Goal: Check status: Check status

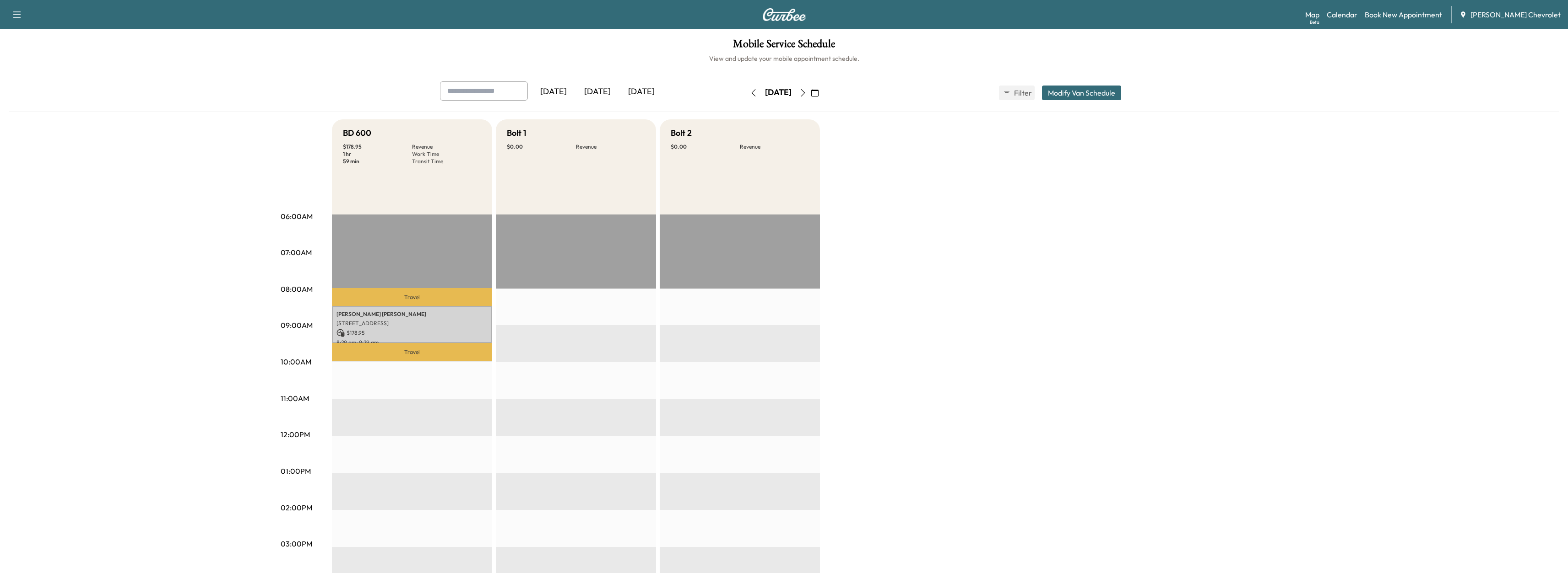
click at [811, 88] on button "button" at bounding box center [803, 93] width 15 height 15
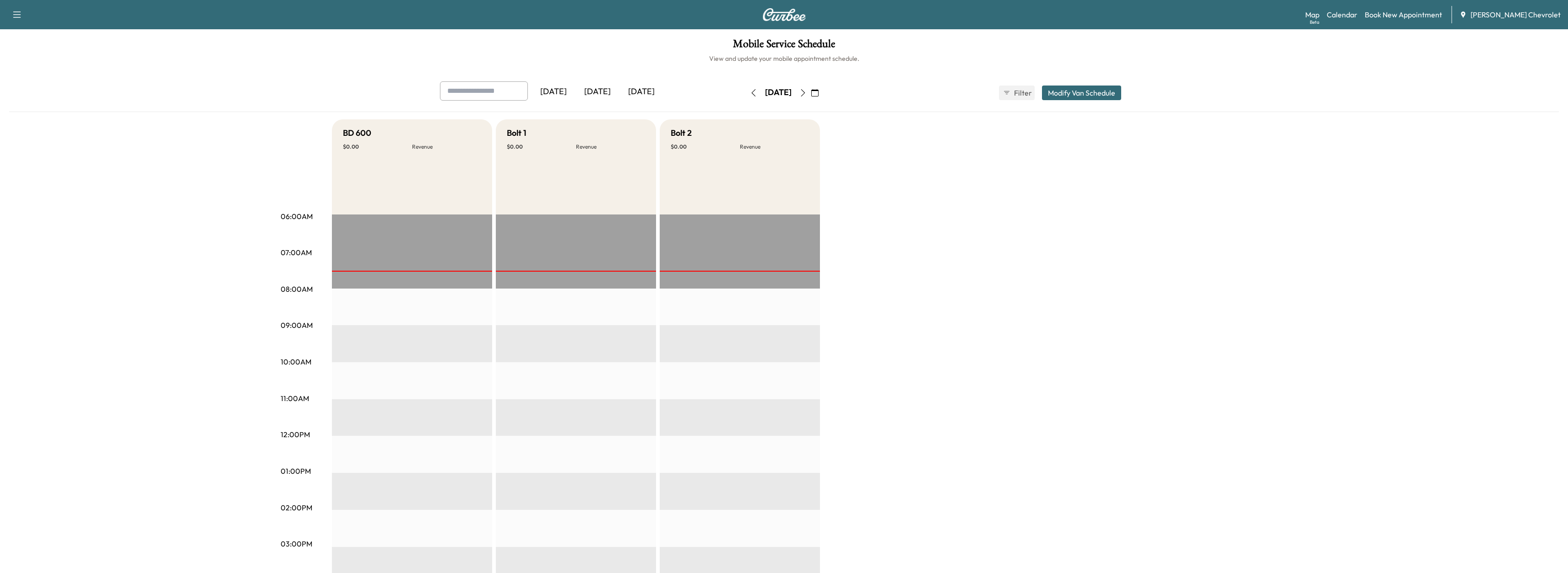
click at [806, 94] on icon "button" at bounding box center [803, 93] width 7 height 7
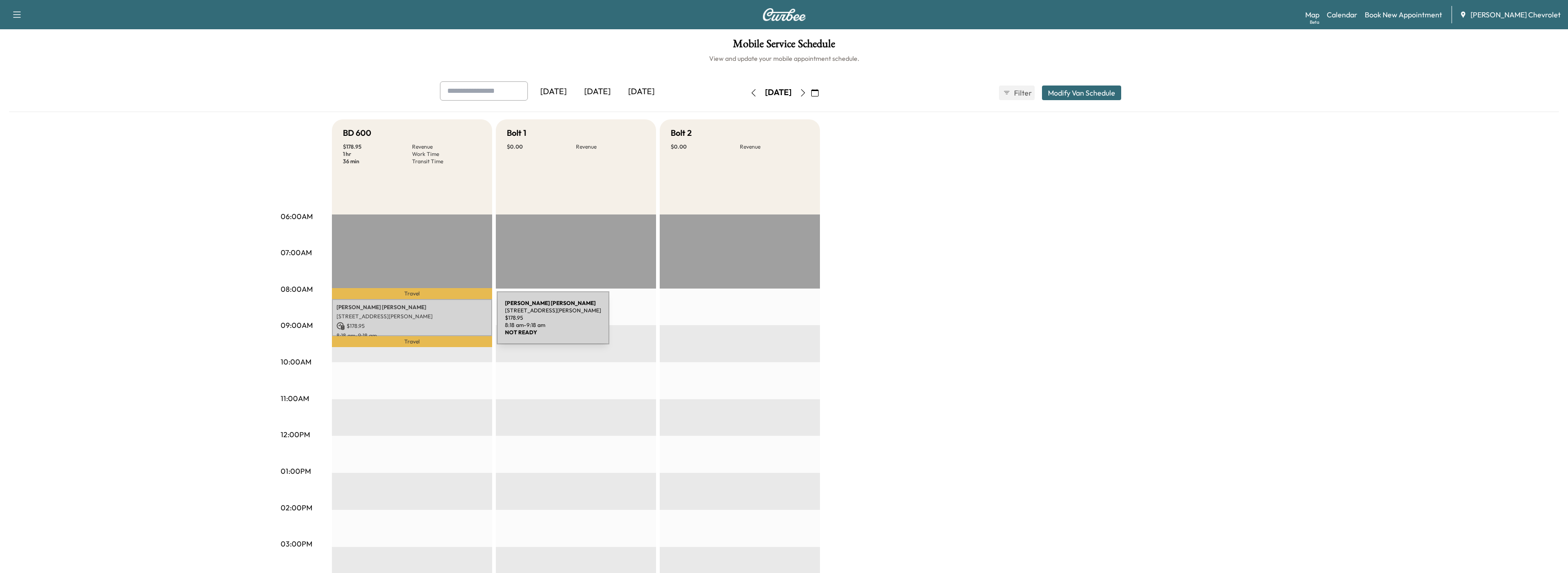
click at [428, 323] on p "$ 178.95" at bounding box center [411, 326] width 151 height 8
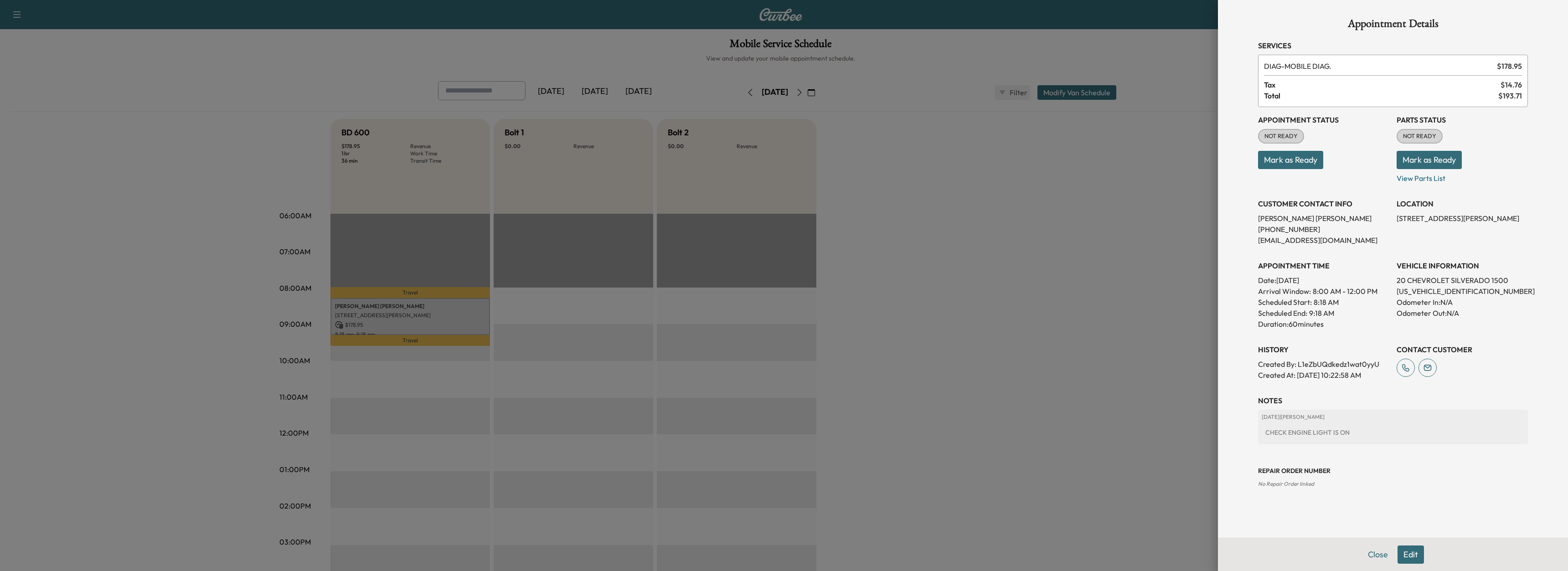
click at [990, 277] on div at bounding box center [784, 286] width 1568 height 571
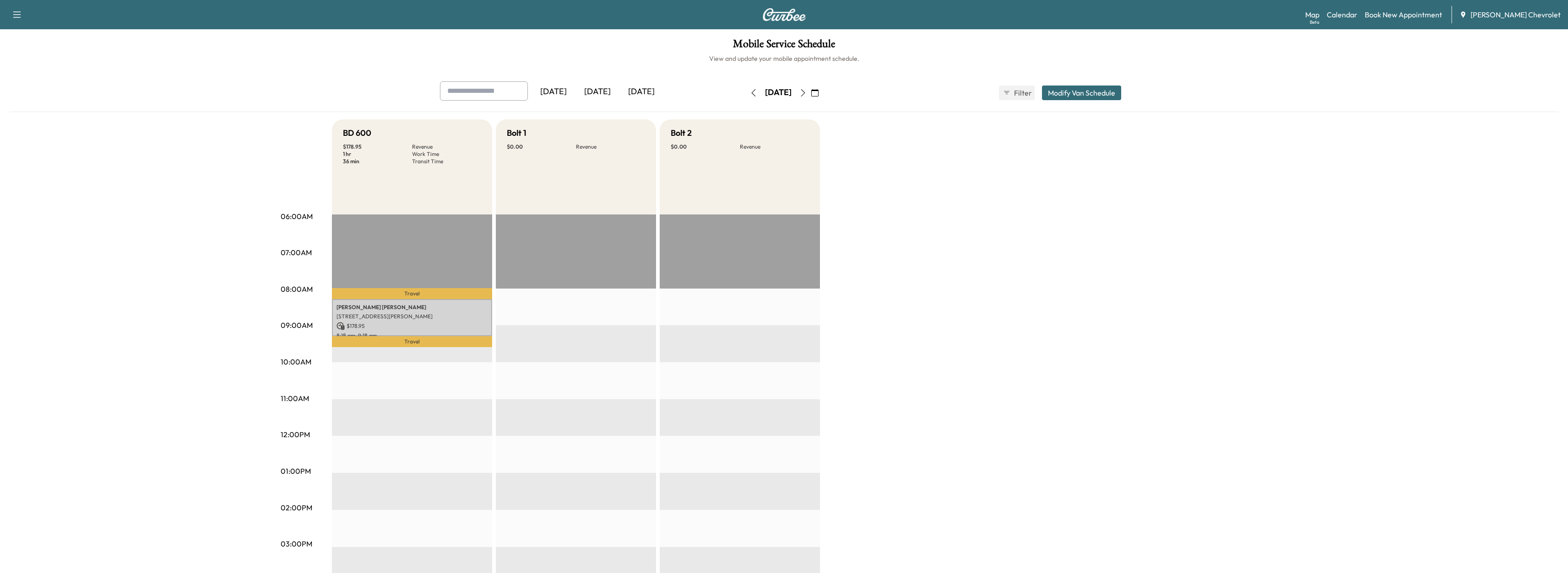
click at [402, 307] on p "[PERSON_NAME]" at bounding box center [411, 307] width 151 height 7
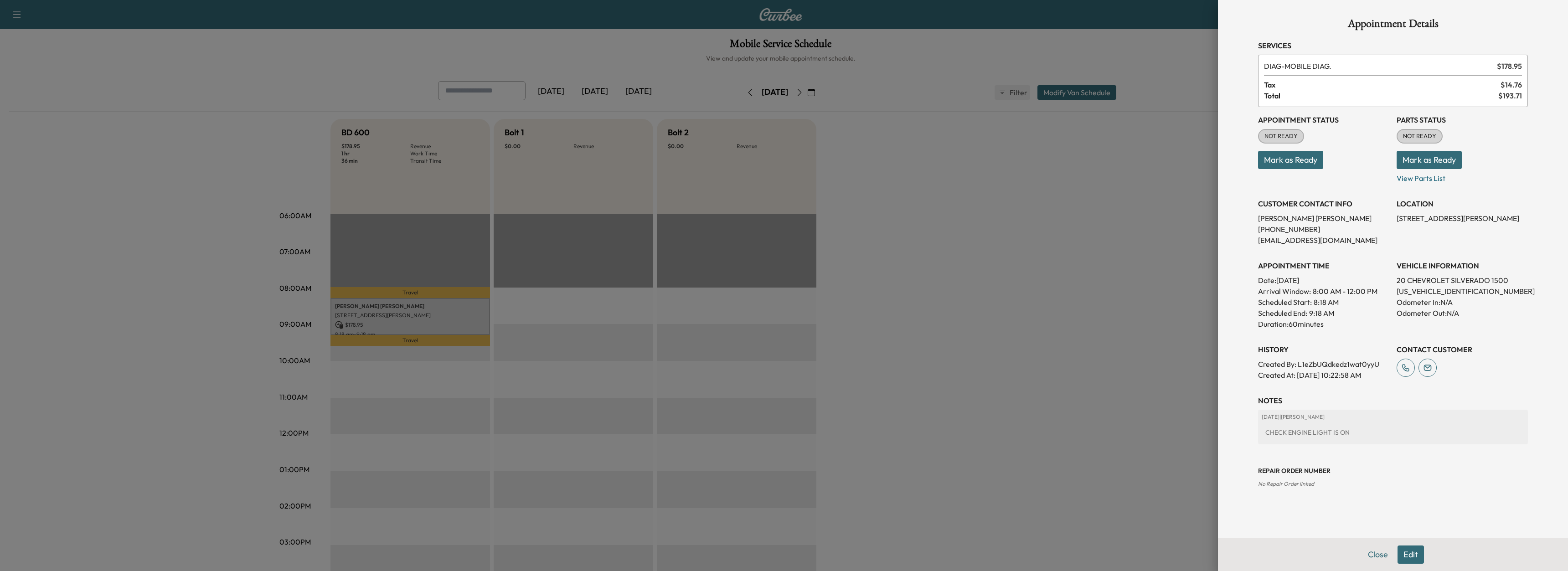
click at [1409, 292] on p "[US_VEHICLE_IDENTIFICATION_NUMBER]" at bounding box center [1462, 292] width 131 height 11
copy p "[US_VEHICLE_IDENTIFICATION_NUMBER]"
click at [945, 342] on div at bounding box center [784, 286] width 1568 height 571
